Goal: Information Seeking & Learning: Learn about a topic

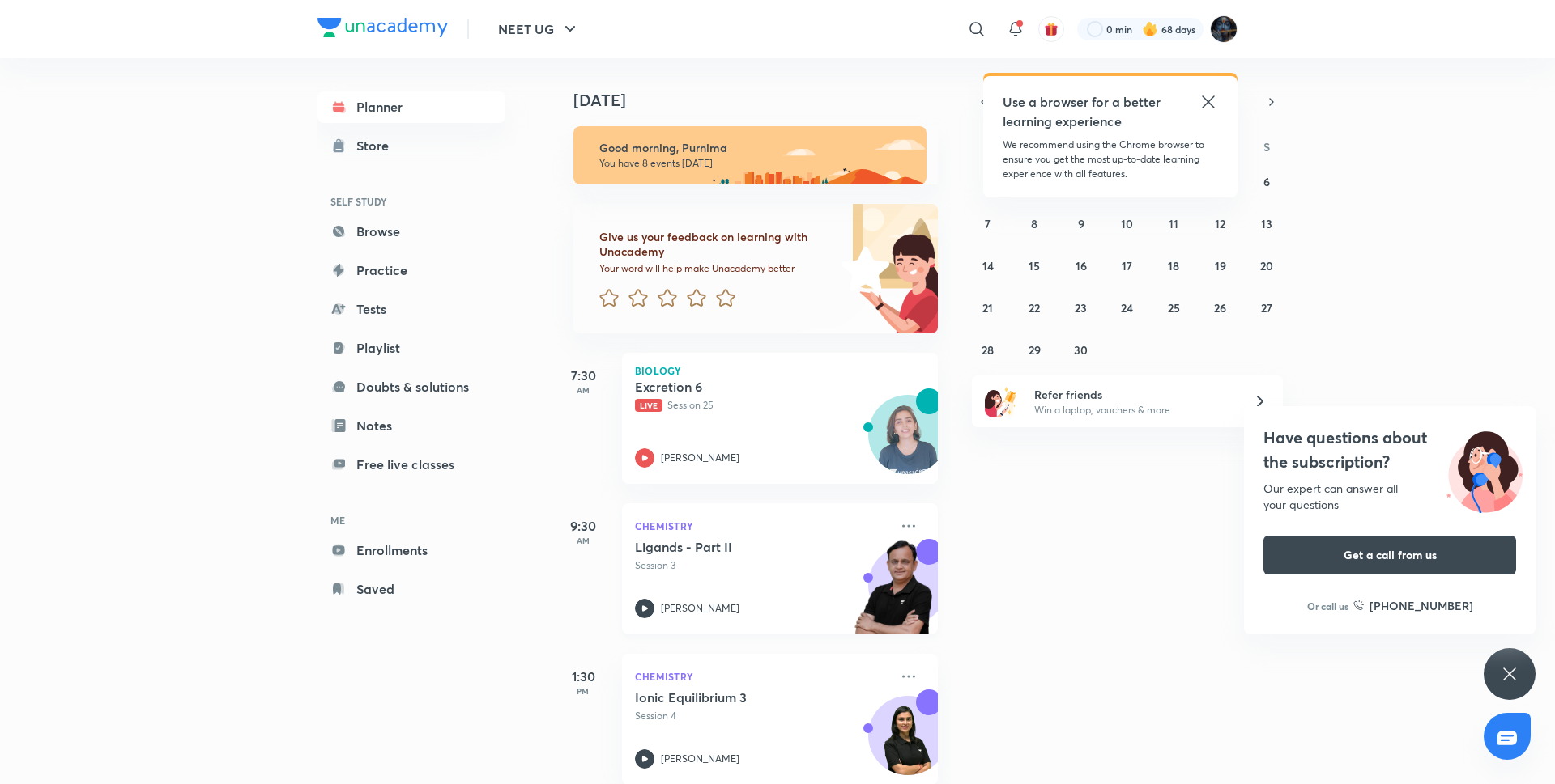
click at [654, 610] on div "[PERSON_NAME]" at bounding box center [762, 608] width 254 height 19
